Goal: Find contact information: Find contact information

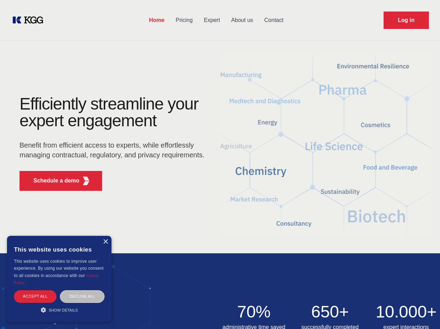
click at [220, 164] on div "Efficiently streamline your expert engagement Benefit from efficient access to …" at bounding box center [114, 145] width 212 height 101
click at [52, 180] on p "Schedule a demo" at bounding box center [56, 180] width 46 height 8
click at [105, 241] on div "× This website uses cookies This website uses cookies to improve user experienc…" at bounding box center [59, 279] width 105 height 86
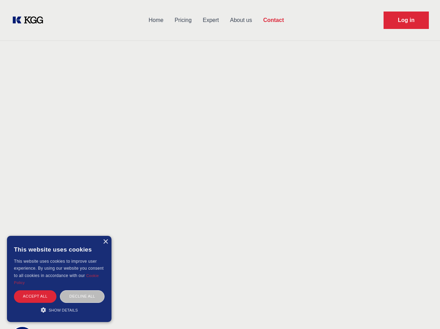
click at [35, 296] on div "Accept all" at bounding box center [35, 296] width 43 height 12
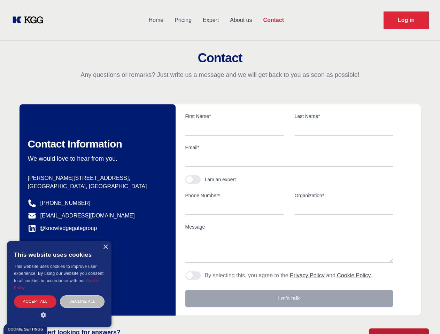
click at [82, 296] on div "Decline all" at bounding box center [82, 302] width 45 height 12
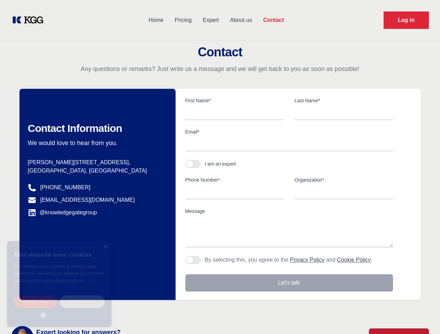
click at [59, 309] on main "Contact Any questions or remarks? Just write us a message and we will get back …" at bounding box center [220, 181] width 440 height 363
